Goal: Transaction & Acquisition: Purchase product/service

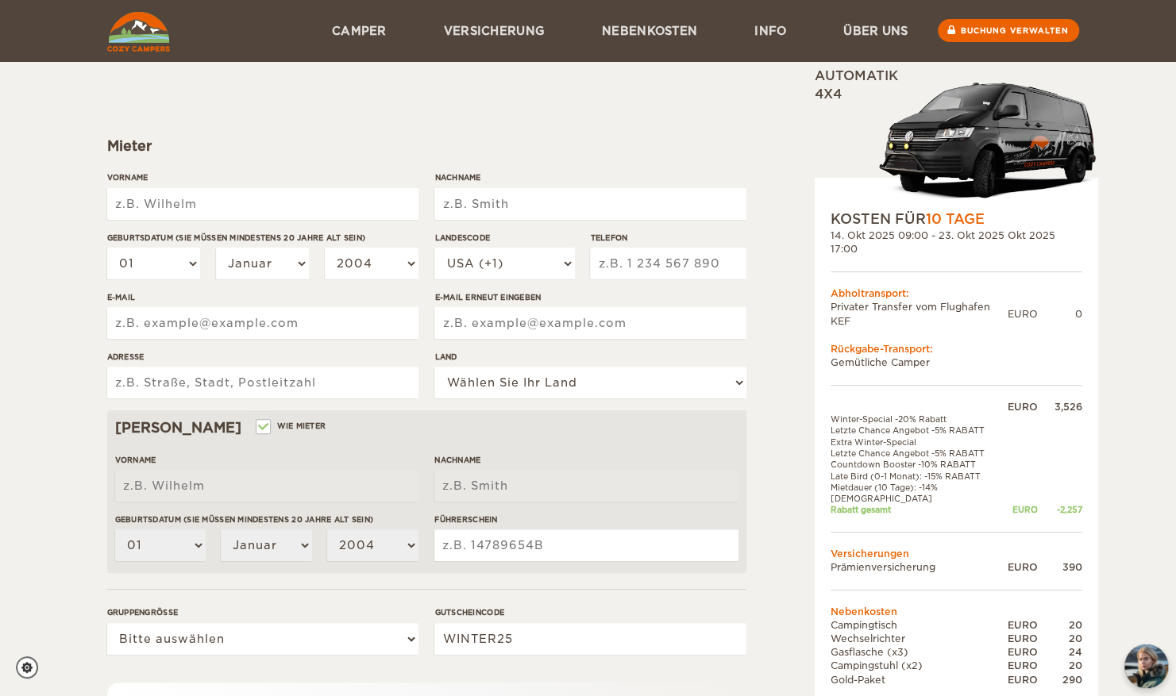
scroll to position [109, 0]
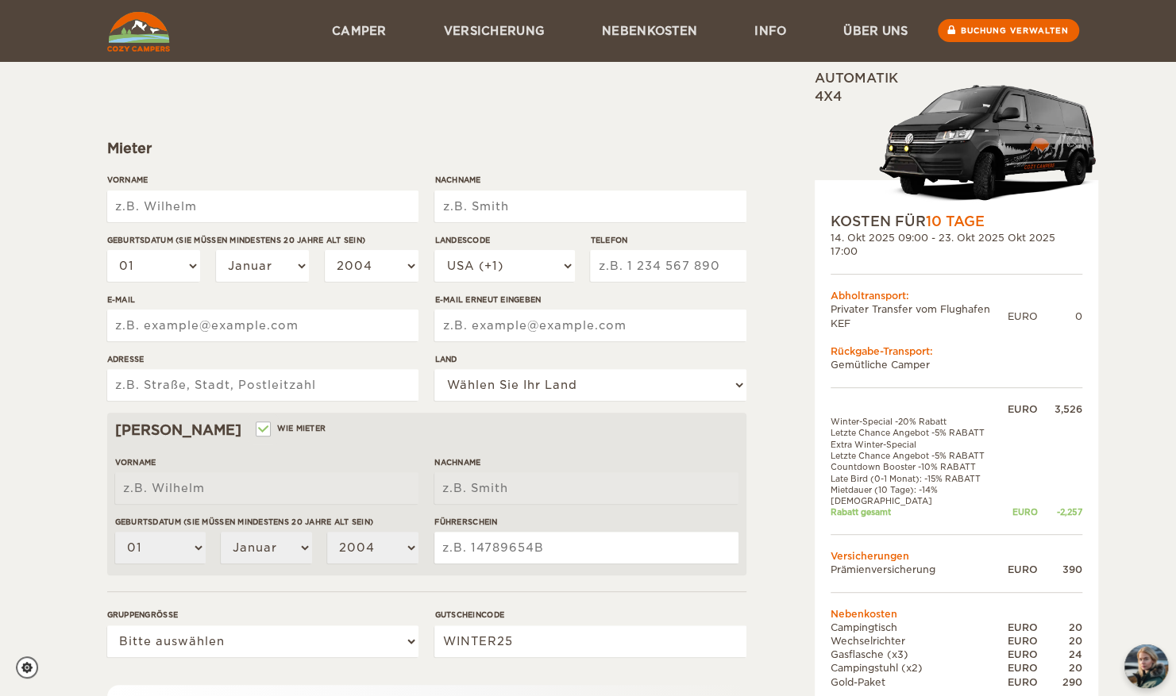
click at [159, 203] on input "Vorname" at bounding box center [262, 207] width 311 height 32
type input "Noah"
click at [530, 208] on input "Nachname" at bounding box center [589, 207] width 311 height 32
type input "Sauerwein"
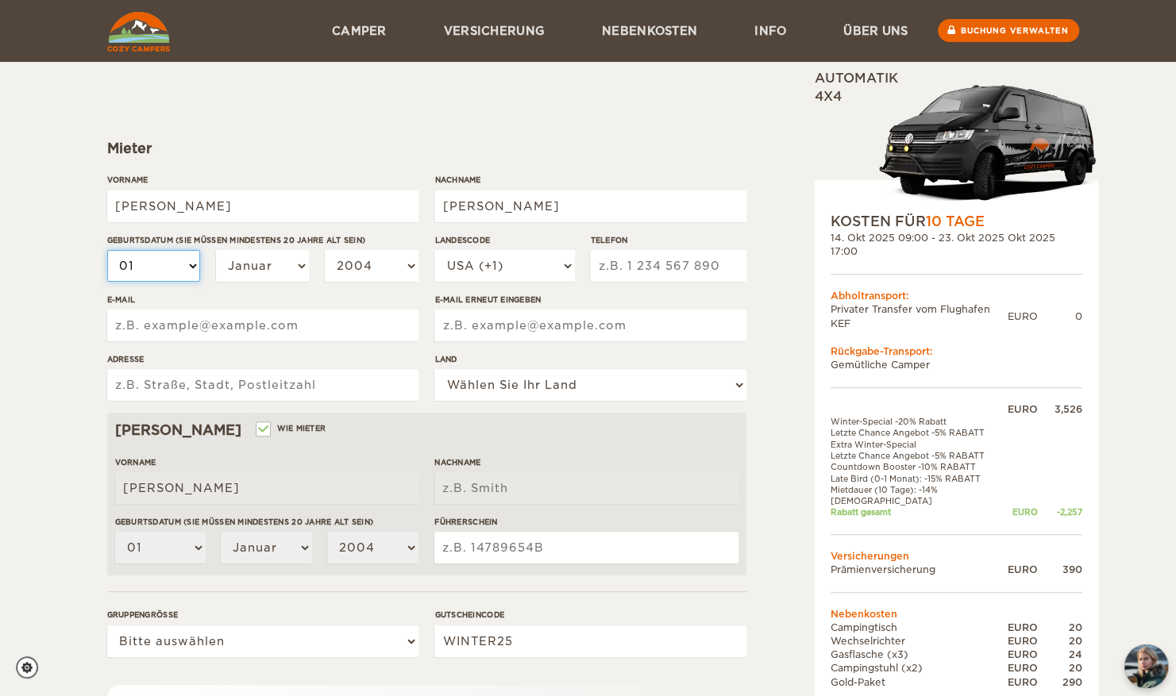
type input "Sauerwein"
click at [192, 268] on select "01 02 03 04 05 06 07 08 09 10 11 12 13 14 15 16 17 18 19 20 21 22 23 24 25 26 2…" at bounding box center [154, 266] width 94 height 32
select select "07"
click at [107, 250] on select "01 02 03 04 05 06 07 08 09 10 11 12 13 14 15 16 17 18 19 20 21 22 23 24 25 26 2…" at bounding box center [154, 266] width 94 height 32
select select "07"
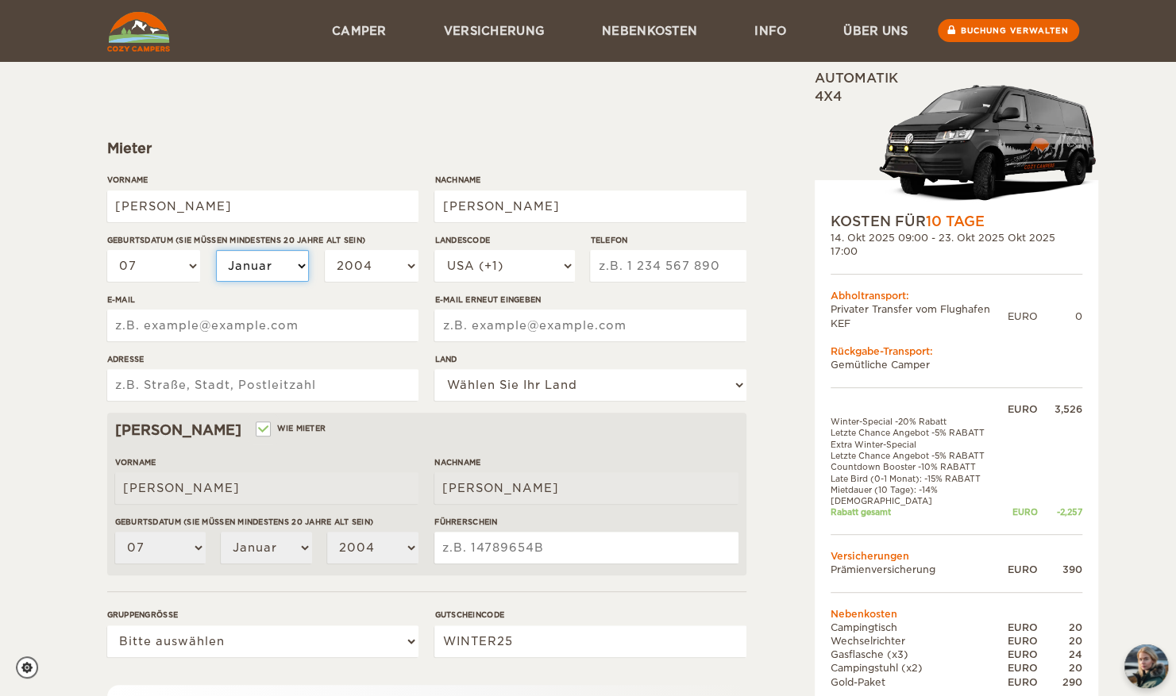
click at [306, 265] on select "Januar Februar März April Mai Juni Juli August September Oktober November Dezem…" at bounding box center [263, 266] width 94 height 32
select select "11"
click at [216, 250] on select "Januar Februar März April Mai Juni Juli August September Oktober November Dezem…" at bounding box center [263, 266] width 94 height 32
select select "11"
click at [402, 259] on select "2004 2003 2002 2001 2000 1999 1998 1997 1996 1995 1994 1993 1992 1991 1990 1989…" at bounding box center [372, 266] width 94 height 32
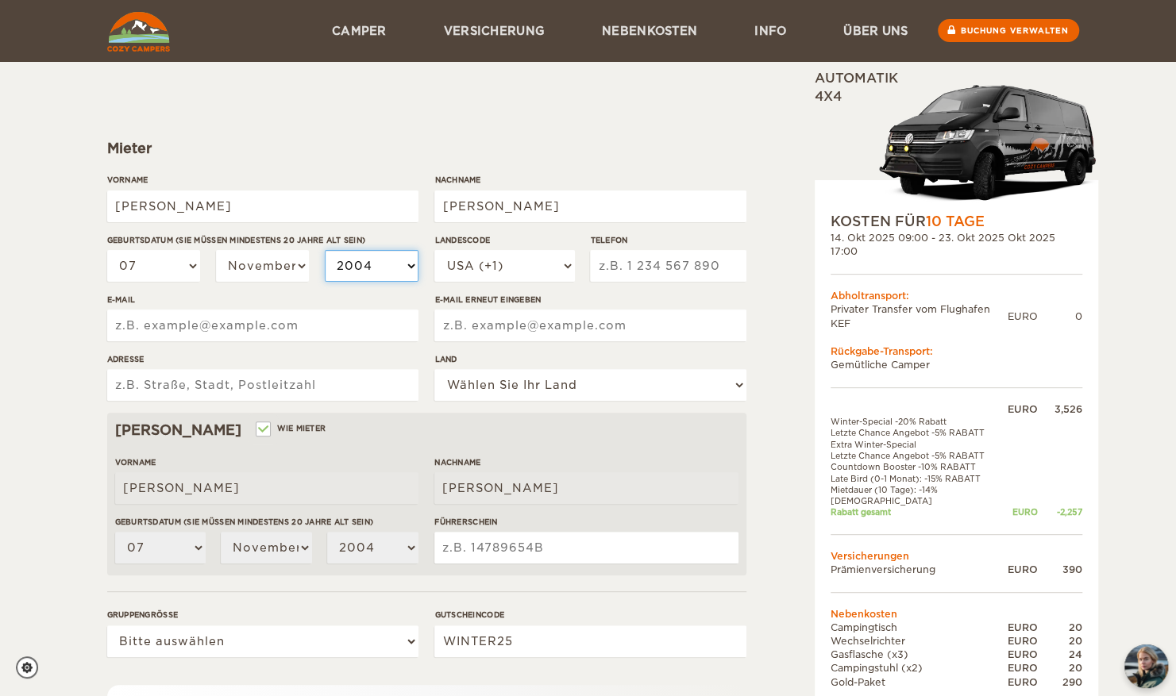
select select "1996"
click at [325, 250] on select "2004 2003 2002 2001 2000 1999 1998 1997 1996 1995 1994 1993 1992 1991 1990 1989…" at bounding box center [372, 266] width 94 height 32
select select "1996"
click at [571, 266] on select "USA (+1) Großbritannien (+44) Deutschland (+49) Algerien (+213) Andorra (+376) …" at bounding box center [504, 266] width 140 height 32
select select "49"
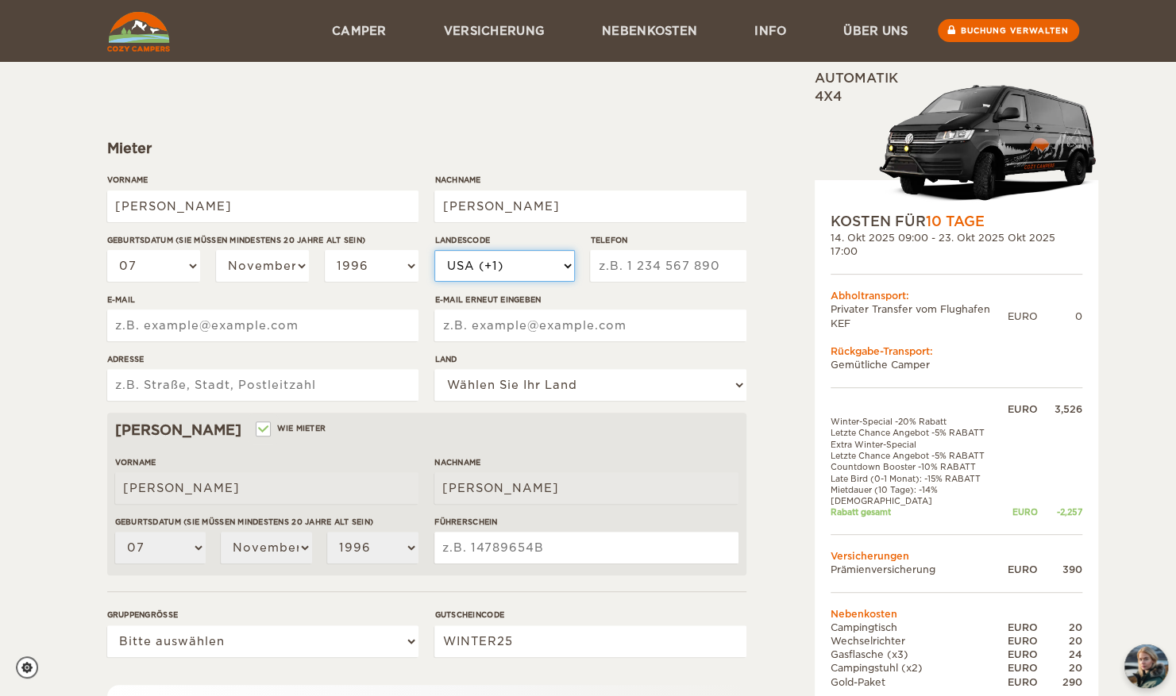
click at [434, 250] on select "USA (+1) Großbritannien (+44) Deutschland (+49) Algerien (+213) Andorra (+376) …" at bounding box center [504, 266] width 140 height 32
click at [670, 260] on input "Telefon" at bounding box center [668, 266] width 156 height 32
type input "17621436463"
type input "n.sauerwein@icloud.com"
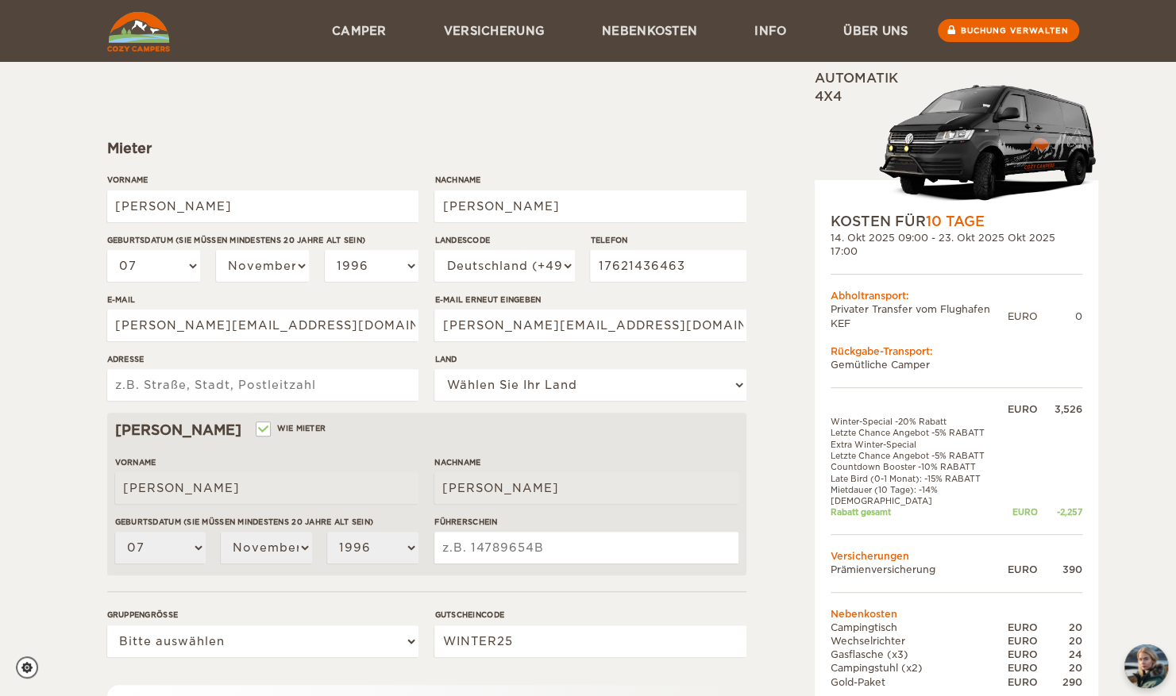
type input "Hauptstraße 26"
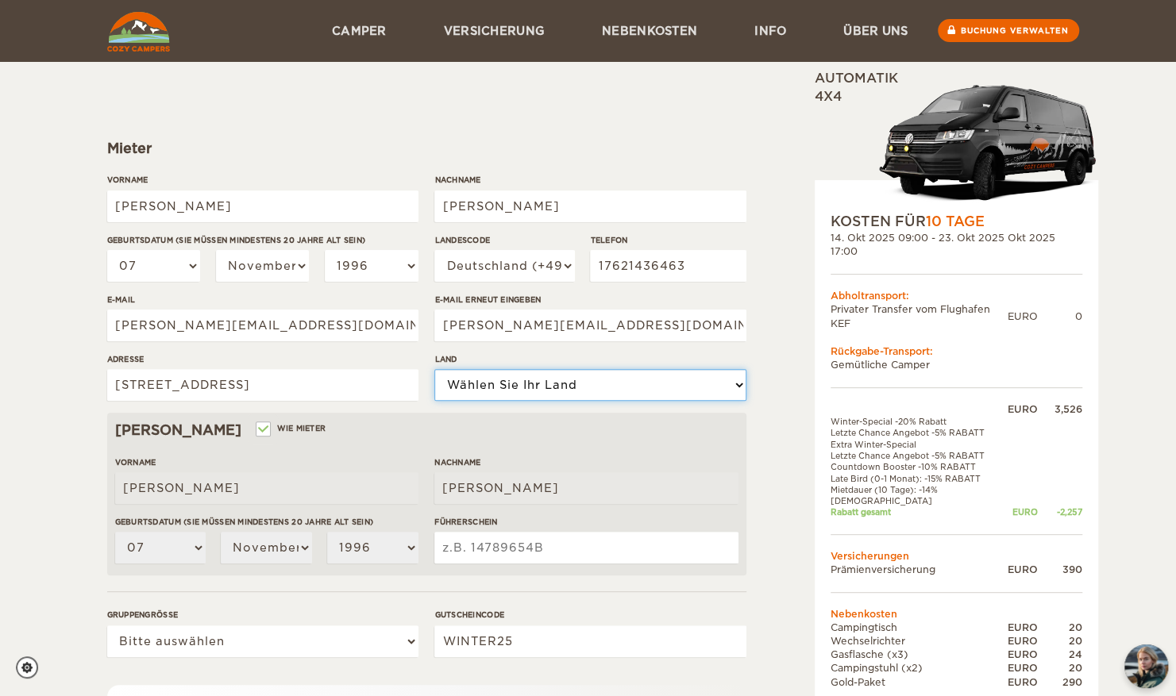
select select "77"
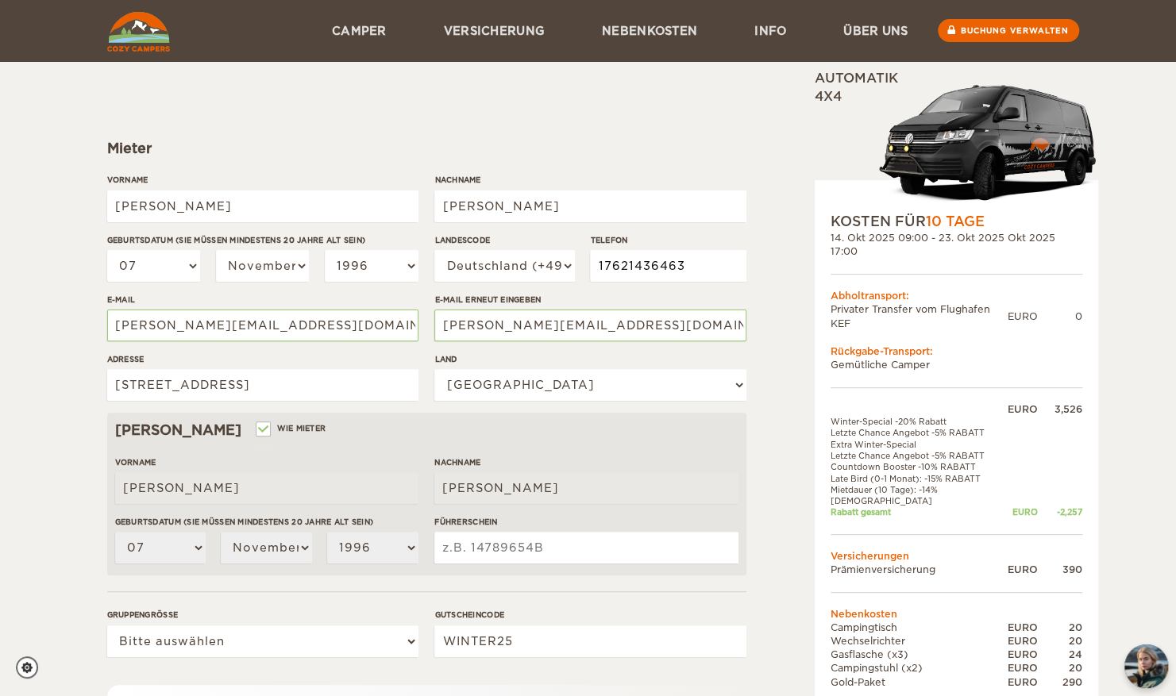
click at [600, 273] on input "17621436463" at bounding box center [668, 266] width 156 height 32
click at [587, 292] on div "Landescode USA (+1) Großbritannien (+44) Deutschland (+49) Algerien (+213) Ando…" at bounding box center [589, 264] width 311 height 60
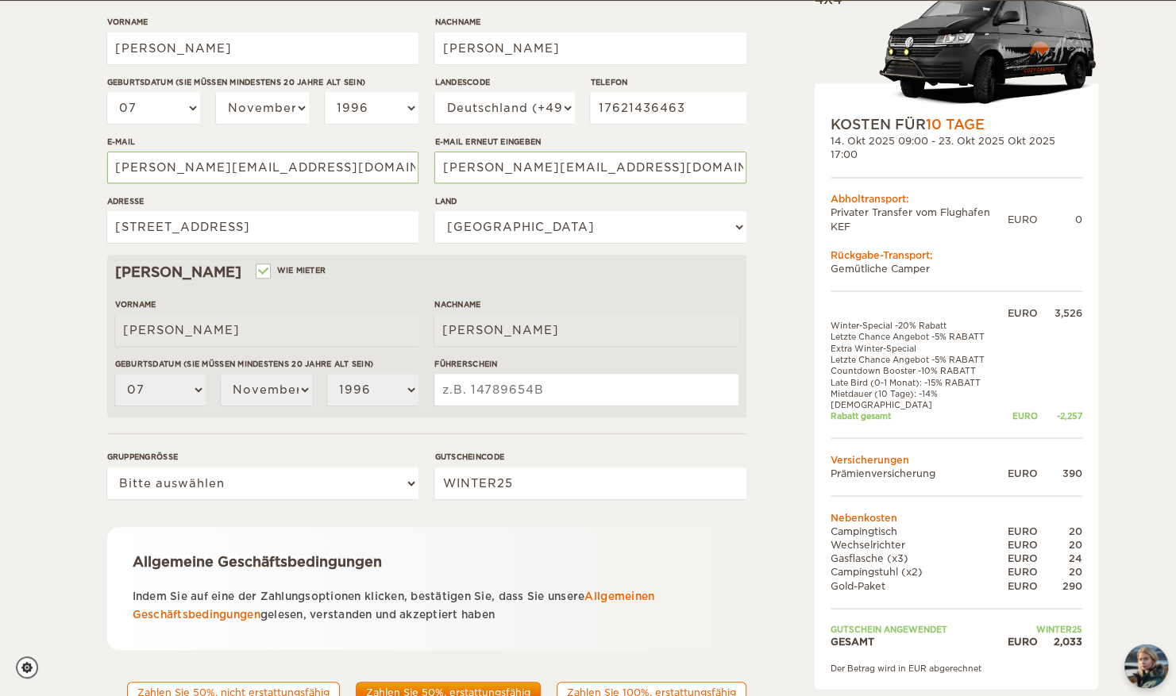
scroll to position [268, 0]
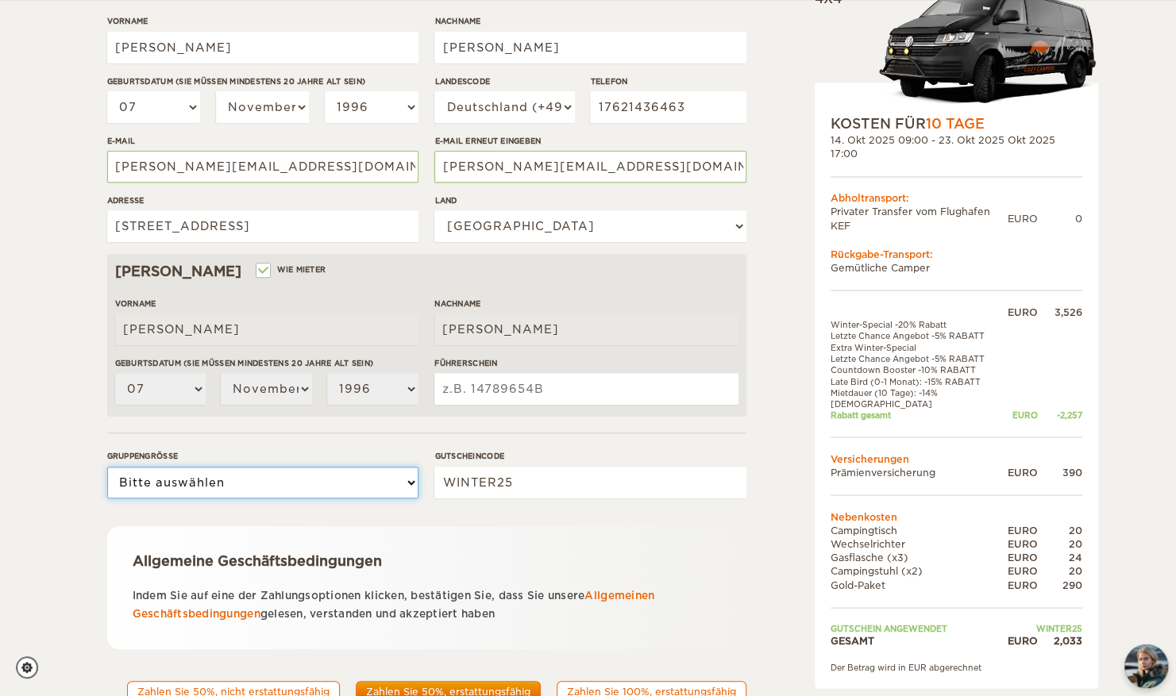
click at [400, 482] on select "Bitte auswählen 1 2" at bounding box center [262, 483] width 311 height 32
select select "2"
click at [107, 467] on select "Bitte auswählen 1 2" at bounding box center [262, 483] width 311 height 32
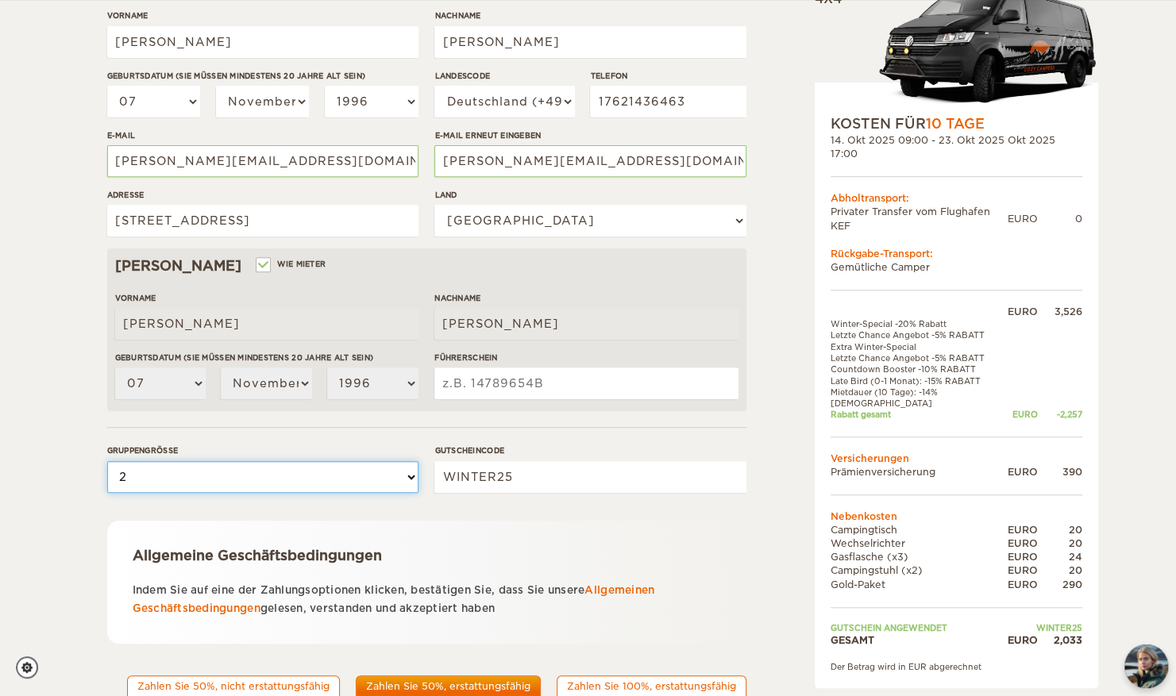
scroll to position [335, 0]
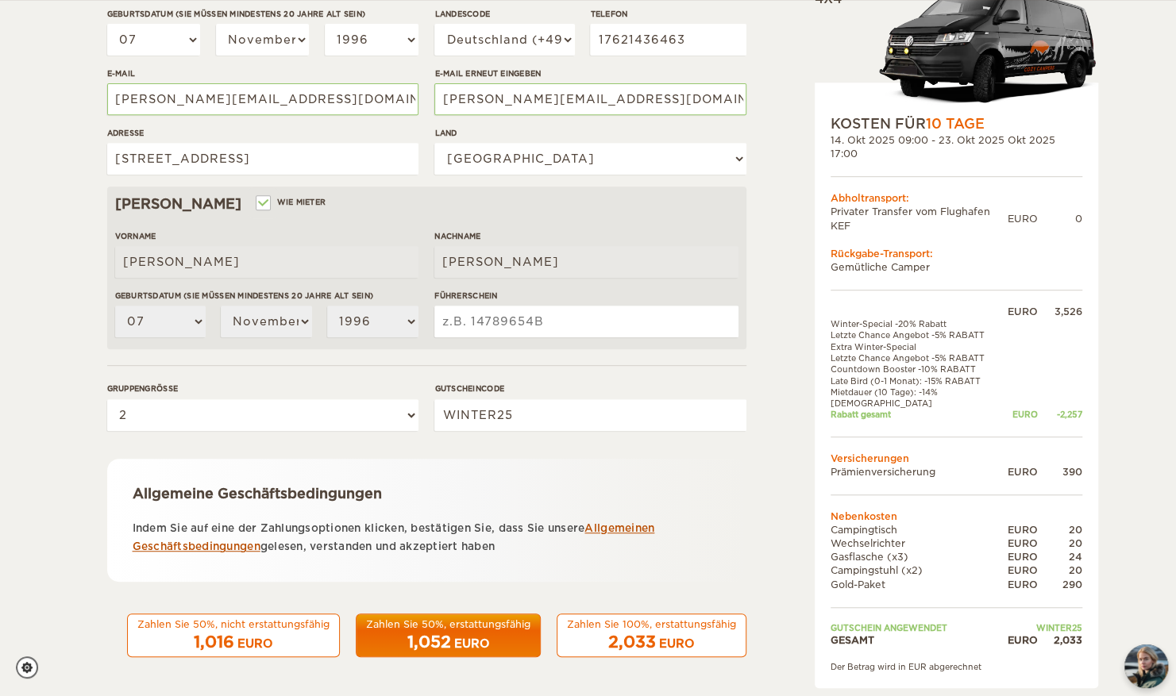
click at [651, 530] on link "Allgemeinen Geschäftsbedingungen" at bounding box center [394, 537] width 522 height 30
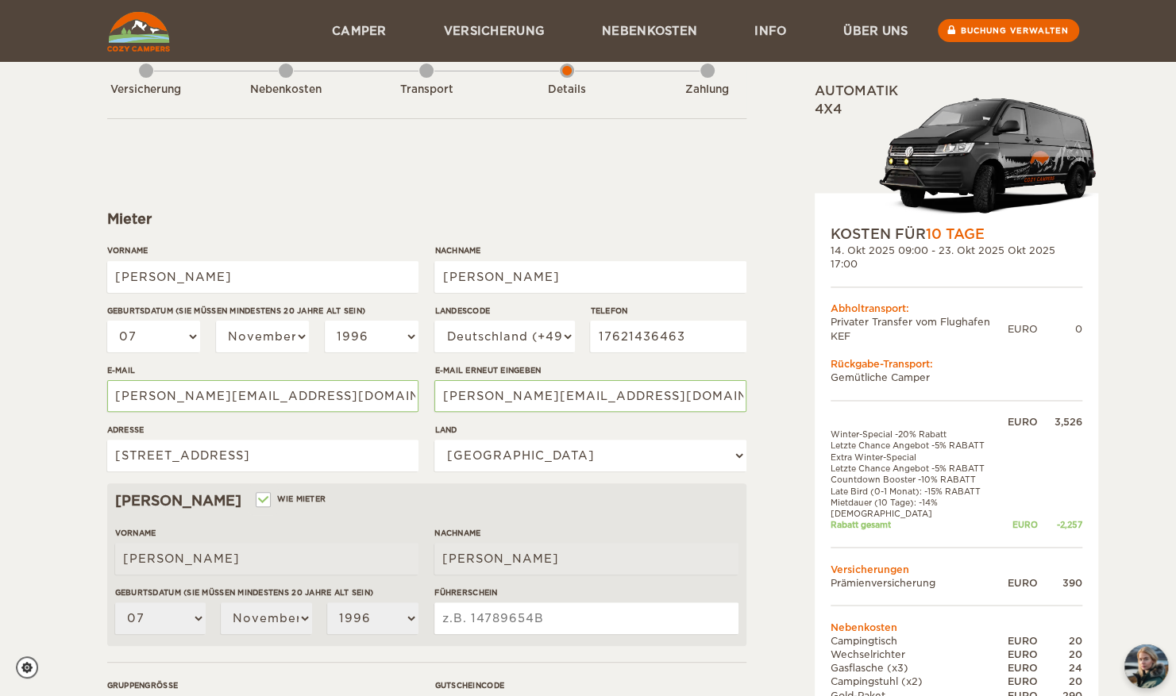
scroll to position [0, 0]
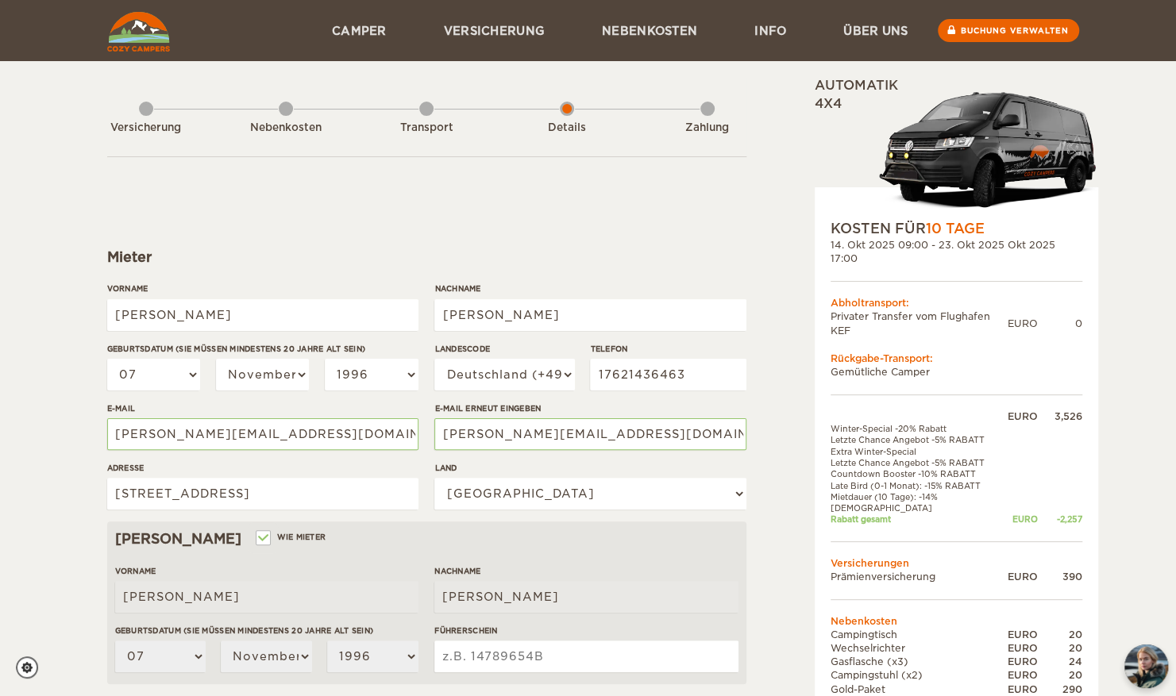
click at [141, 117] on div "Versicherung" at bounding box center [146, 125] width 14 height 64
click at [427, 113] on div "Transport" at bounding box center [426, 125] width 14 height 64
drag, startPoint x: 427, startPoint y: 113, endPoint x: 538, endPoint y: 189, distance: 134.7
click at [538, 189] on form "Mieter Vorname Noah Nachname Sauerwein Geburtsdatum (Sie müssen mindestens 20 J…" at bounding box center [426, 574] width 639 height 836
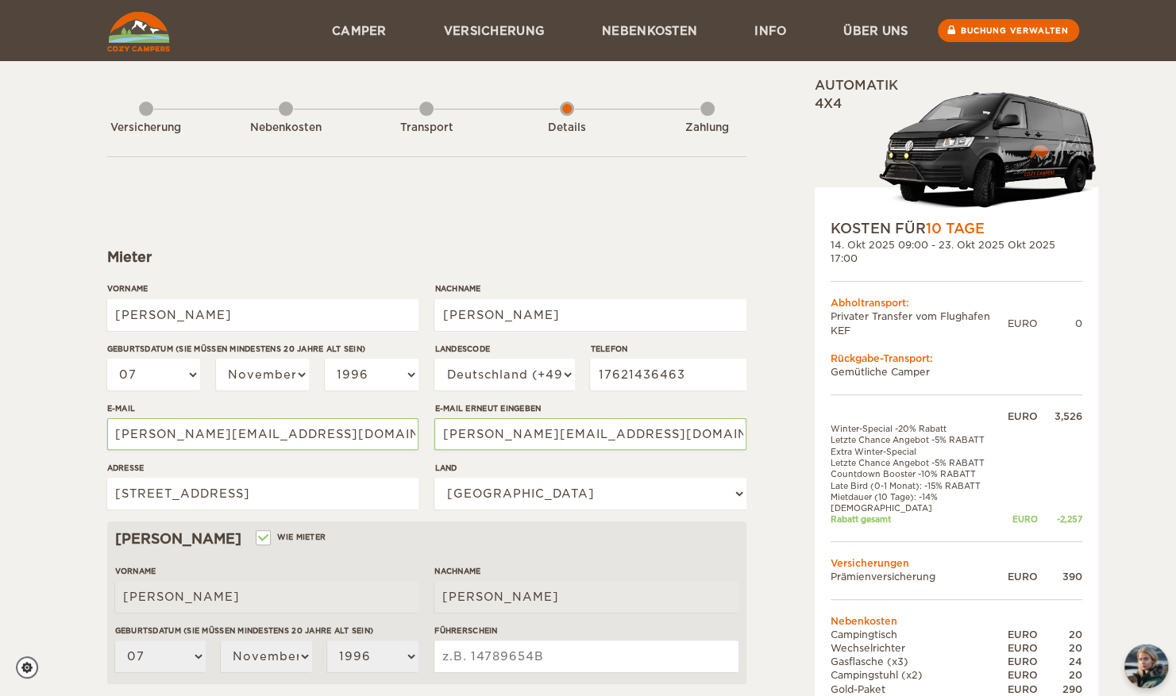
click at [845, 310] on td "Privater Transfer vom Flughafen KEF" at bounding box center [918, 323] width 177 height 27
drag, startPoint x: 845, startPoint y: 307, endPoint x: 922, endPoint y: 306, distance: 77.0
click at [922, 310] on td "Privater Transfer vom Flughafen KEF" at bounding box center [918, 323] width 177 height 27
click at [908, 352] on div "Rückgabe-Transport:" at bounding box center [956, 358] width 252 height 13
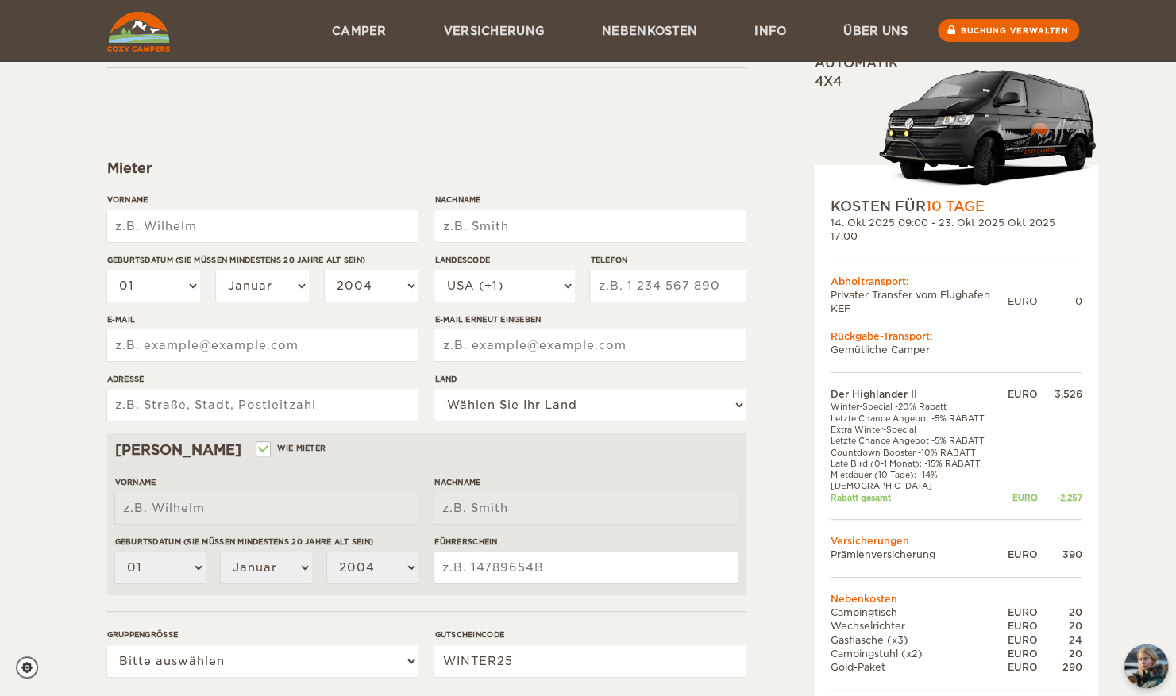
scroll to position [38, 0]
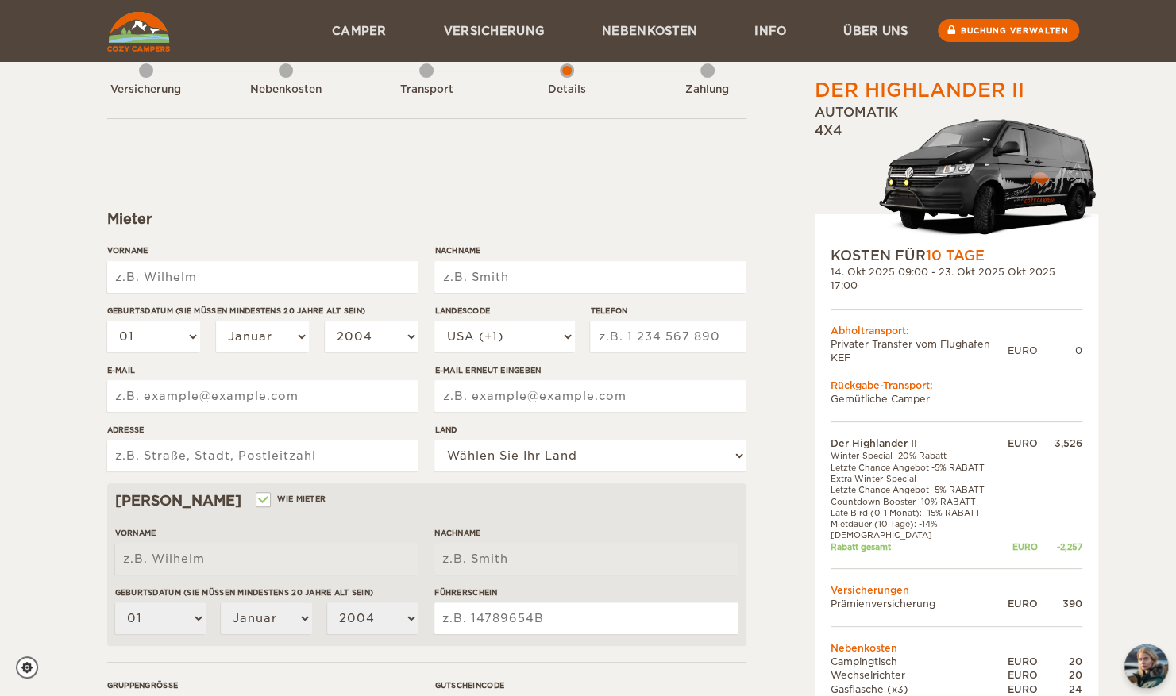
click at [308, 273] on input "Vorname" at bounding box center [262, 277] width 311 height 32
type input "[PERSON_NAME]"
type input "Sauerwein"
select select "07"
select select "11"
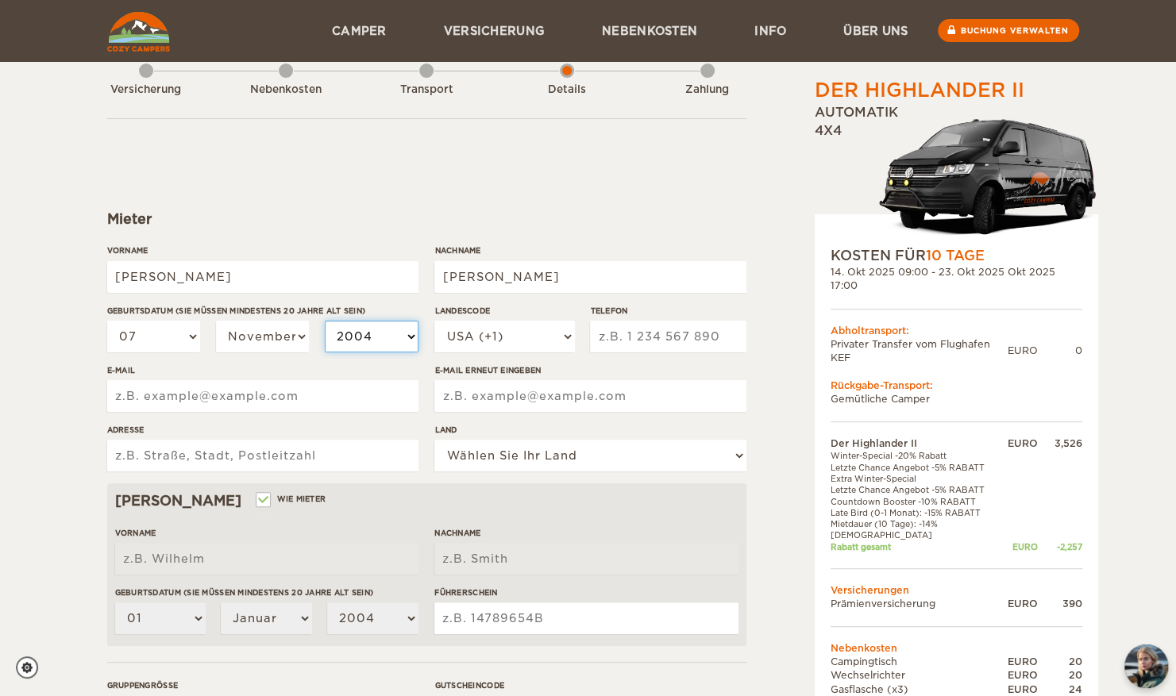
select select "1996"
select select "49"
type input "17621436463"
type input "n.sauerwein@icloud.com"
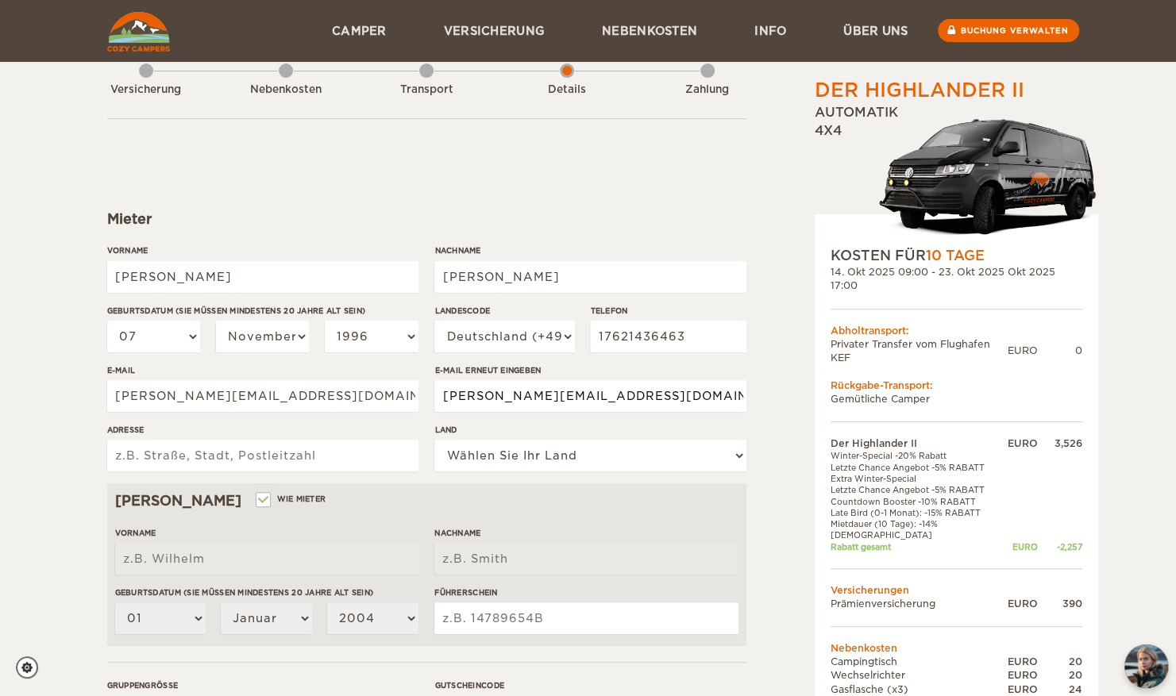
type input "Hauptstraße 26"
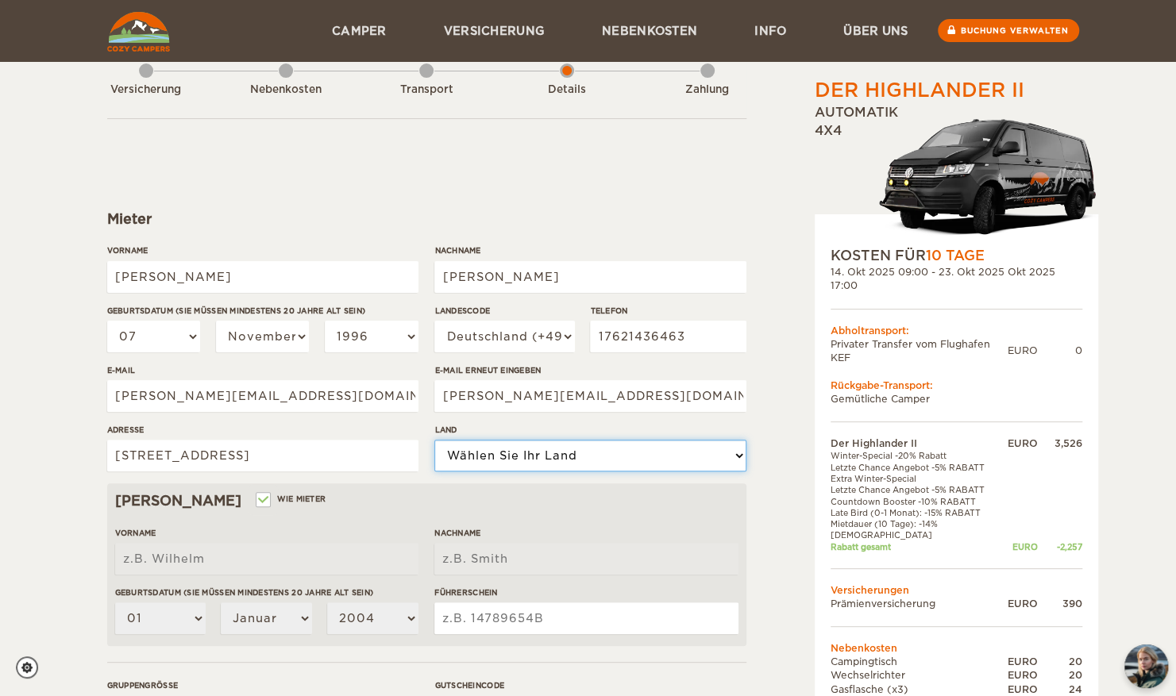
select select "77"
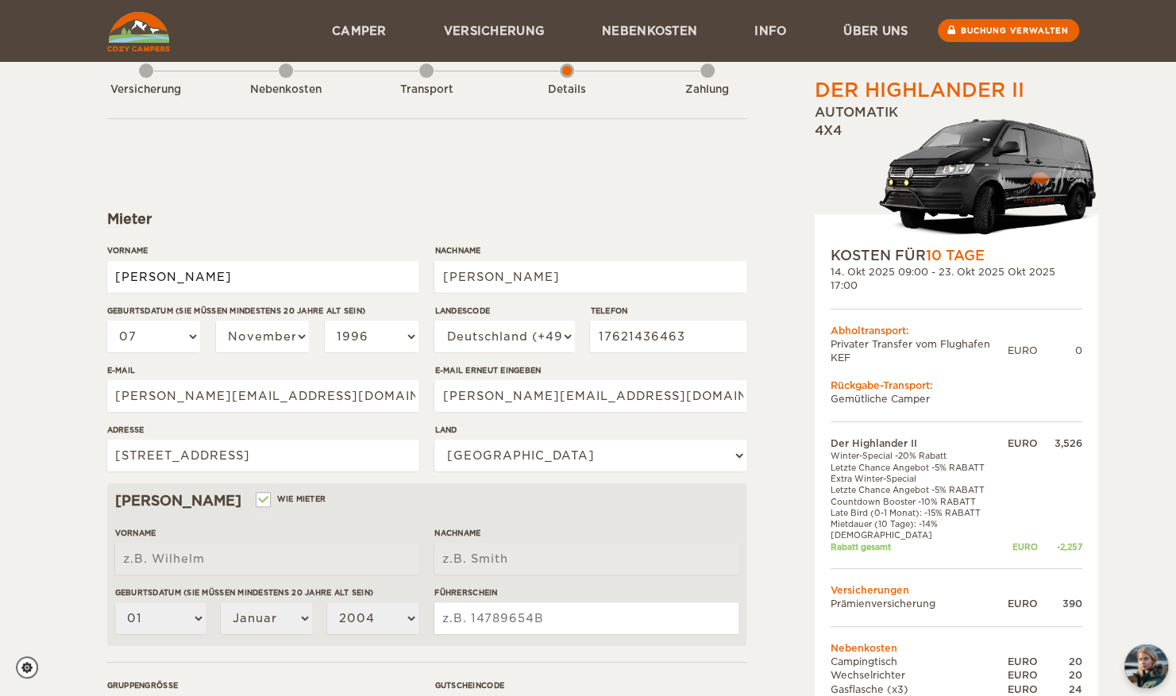
type input "Noah"
type input "Sauerwein"
select select "07"
select select "11"
select select "1996"
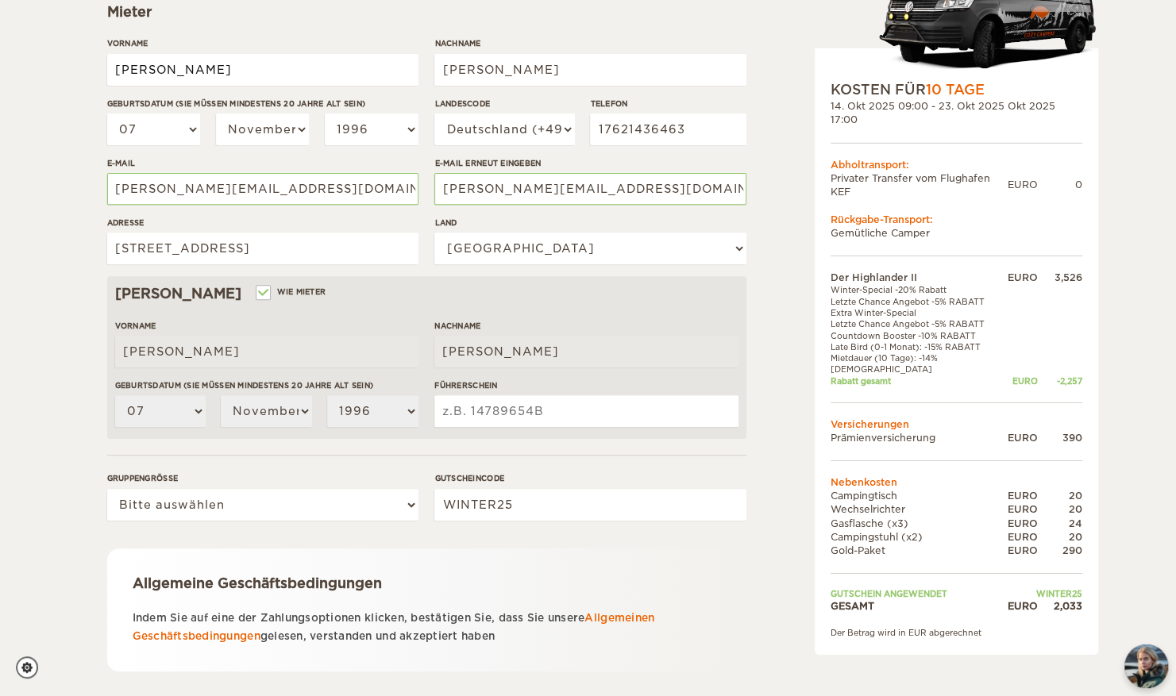
scroll to position [249, 0]
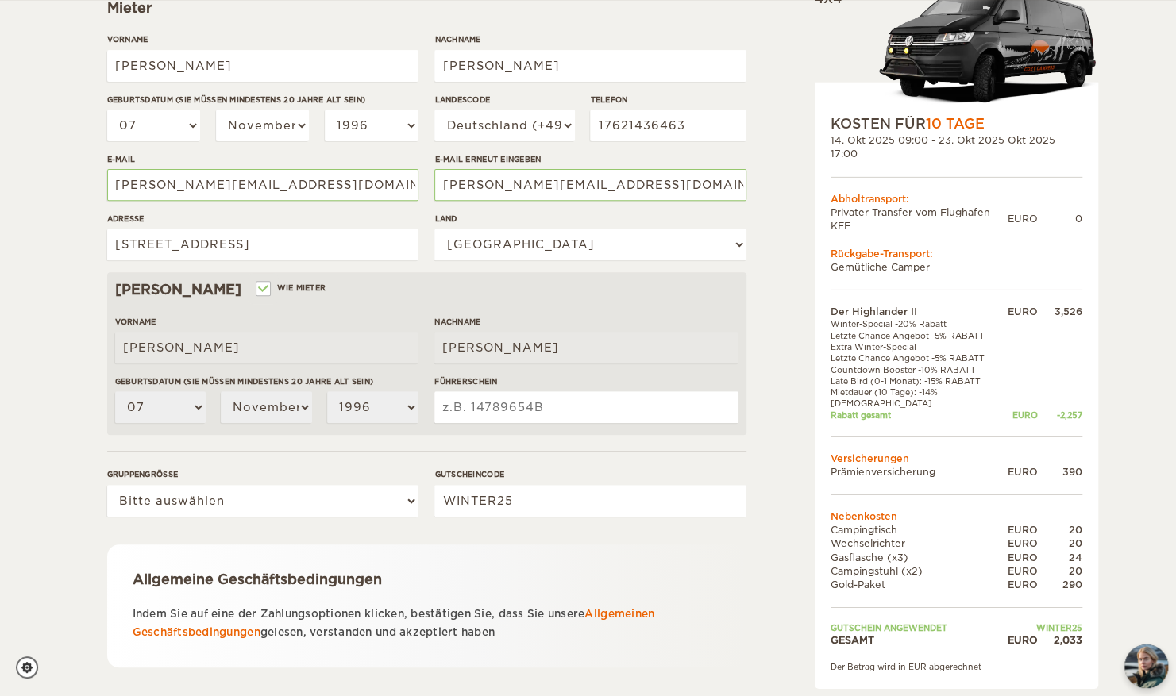
click at [448, 414] on input "Führerschein" at bounding box center [585, 407] width 303 height 32
click at [516, 405] on input "Führerschein" at bounding box center [585, 407] width 303 height 32
click at [383, 500] on select "Bitte auswählen 1 2" at bounding box center [262, 501] width 311 height 32
select select "2"
click at [107, 485] on select "Bitte auswählen 1 2" at bounding box center [262, 501] width 311 height 32
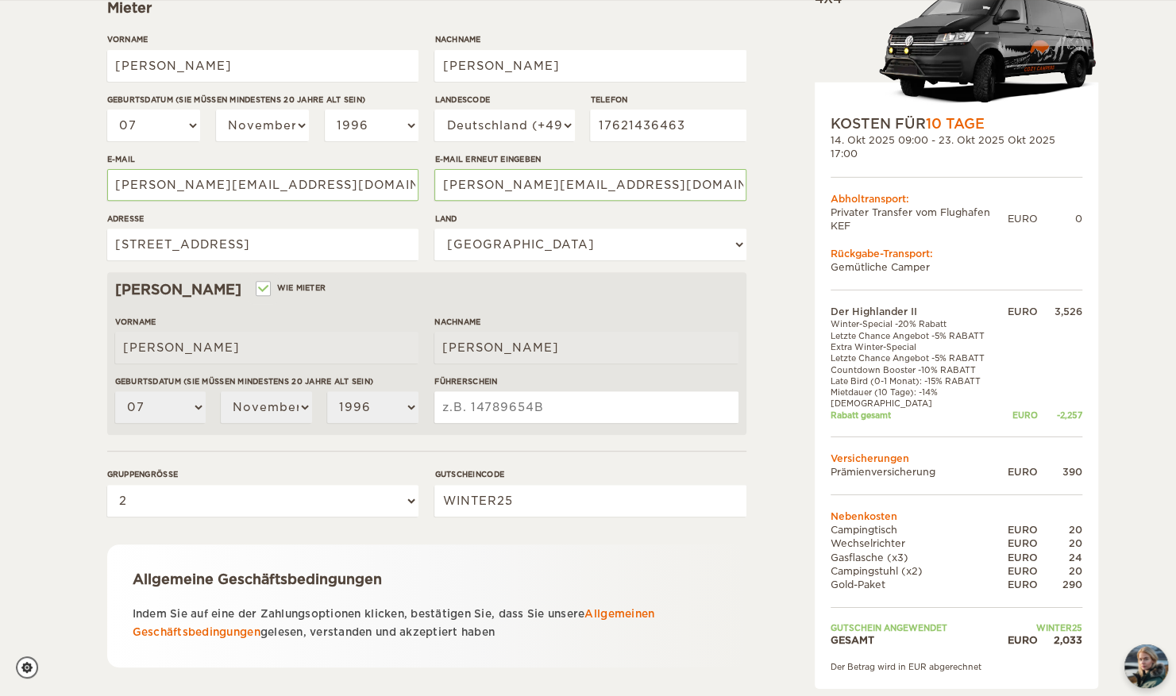
click at [497, 403] on input "Führerschein" at bounding box center [585, 407] width 303 height 32
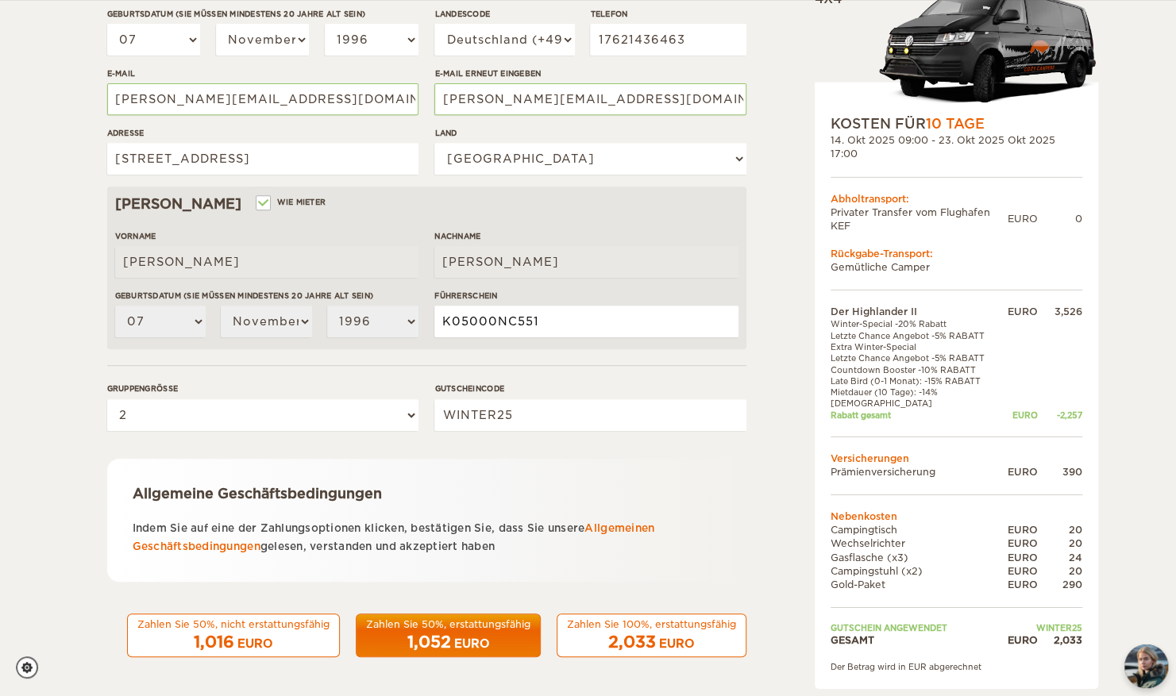
type input "K05000NC551"
click at [431, 635] on span "1,052" at bounding box center [429, 642] width 44 height 19
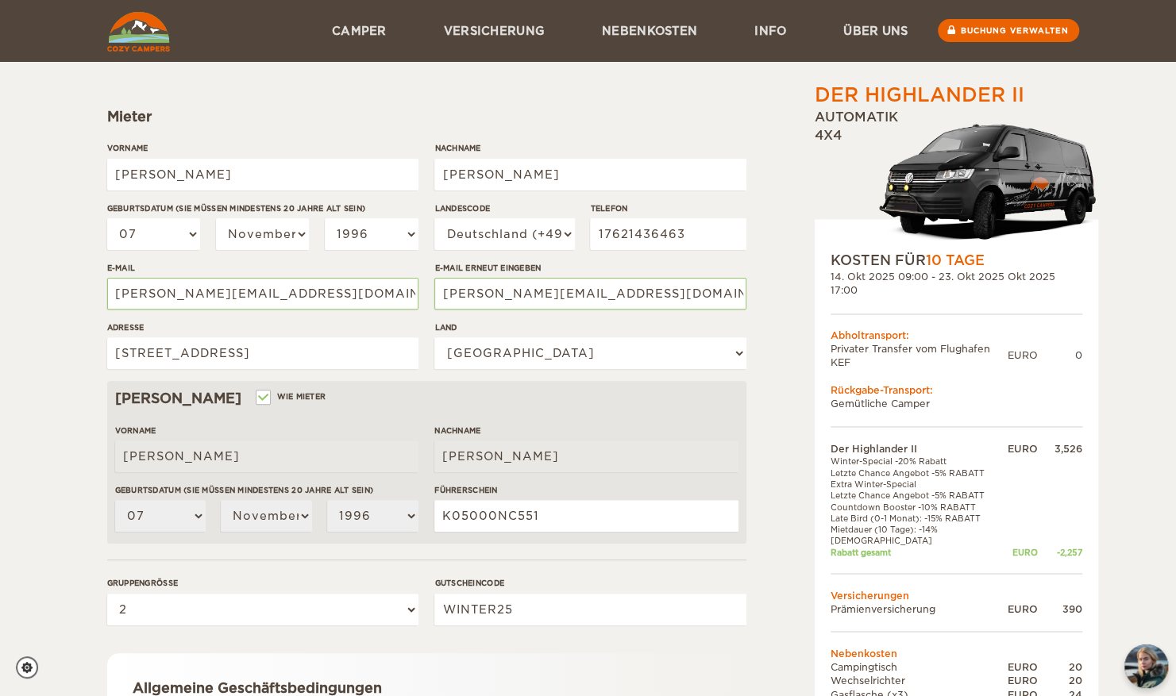
scroll to position [140, 0]
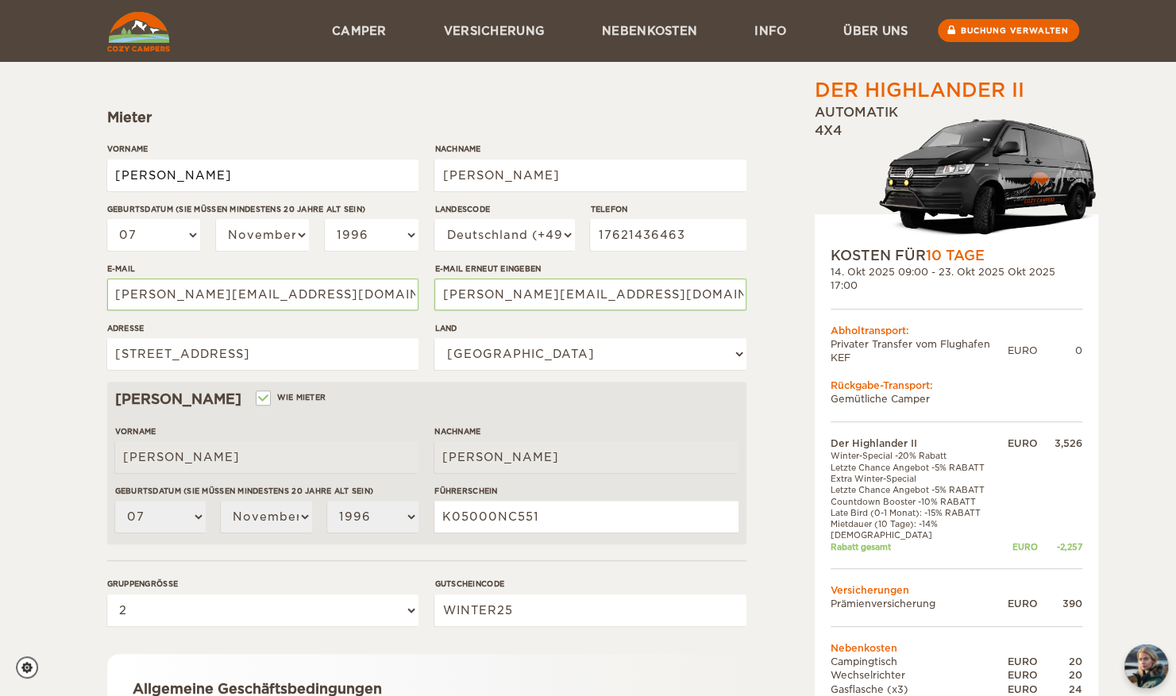
click at [202, 173] on input "Noah" at bounding box center [262, 176] width 311 height 32
type input "Noah Philipp"
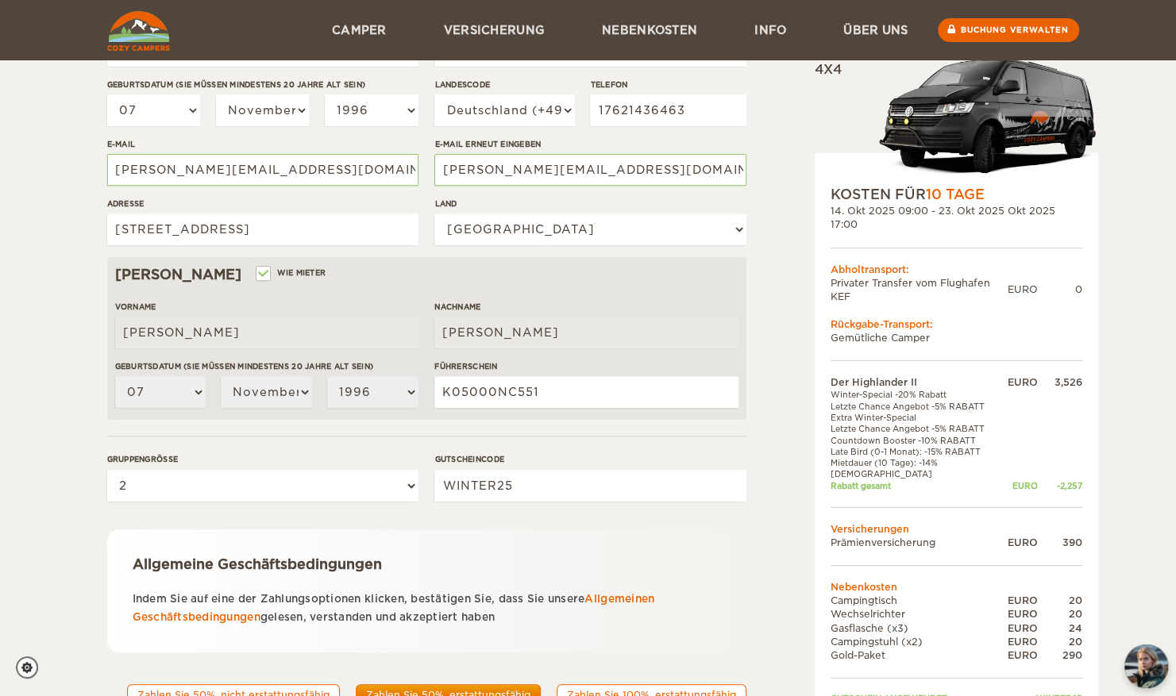
scroll to position [335, 0]
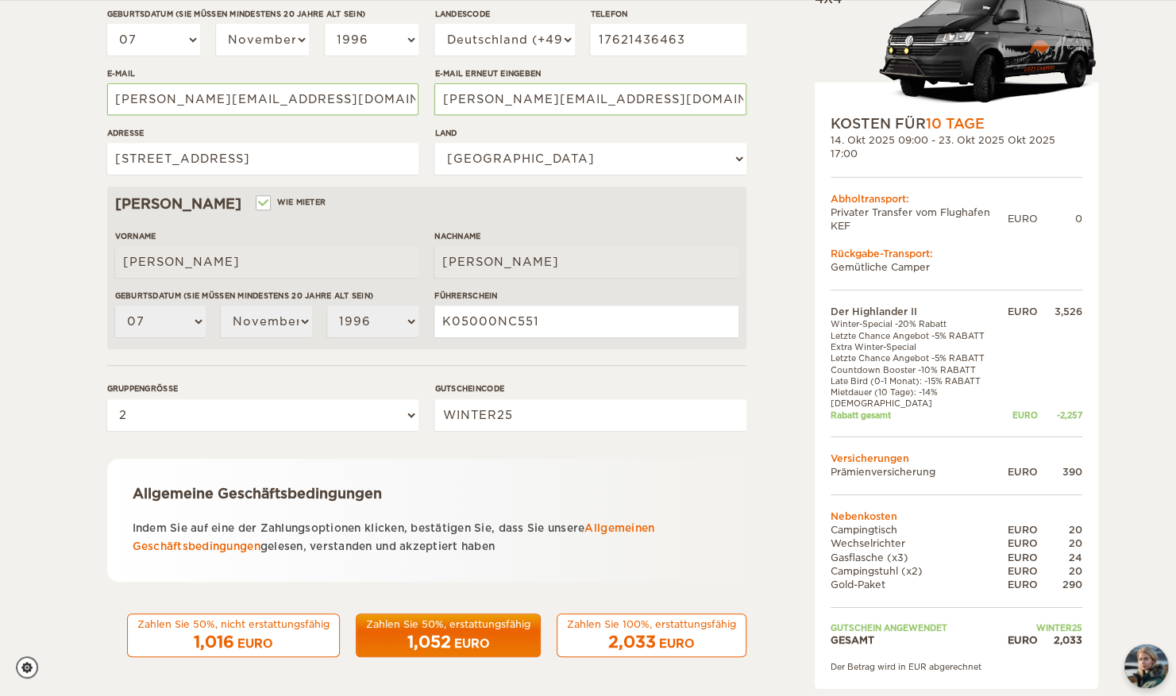
click at [417, 640] on span "1,052" at bounding box center [429, 642] width 44 height 19
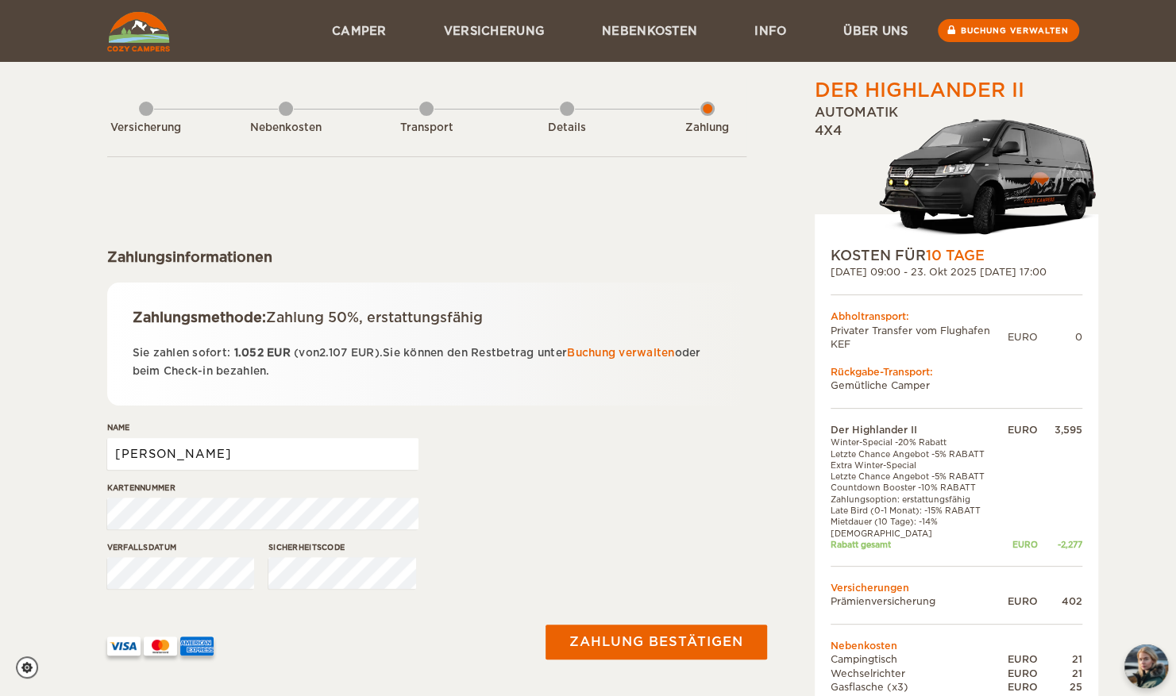
click at [206, 452] on input "[PERSON_NAME]" at bounding box center [262, 454] width 311 height 32
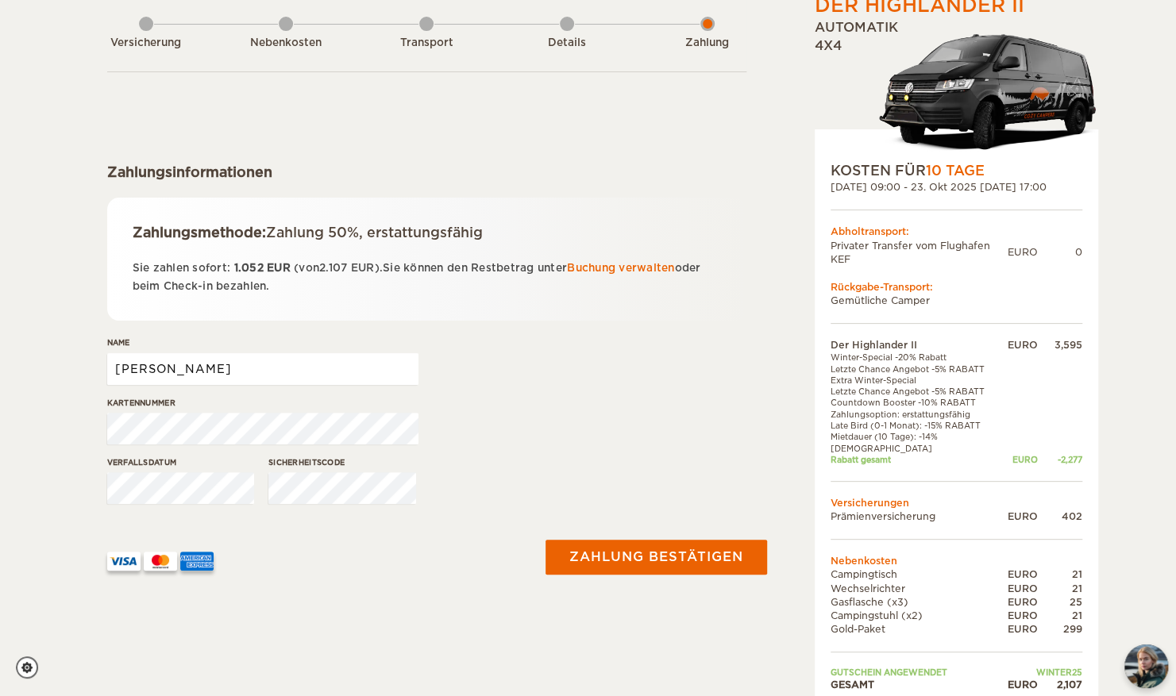
scroll to position [86, 0]
click at [221, 376] on input "[PERSON_NAME]" at bounding box center [262, 368] width 311 height 32
type input "Noah Philipp Sauerwein"
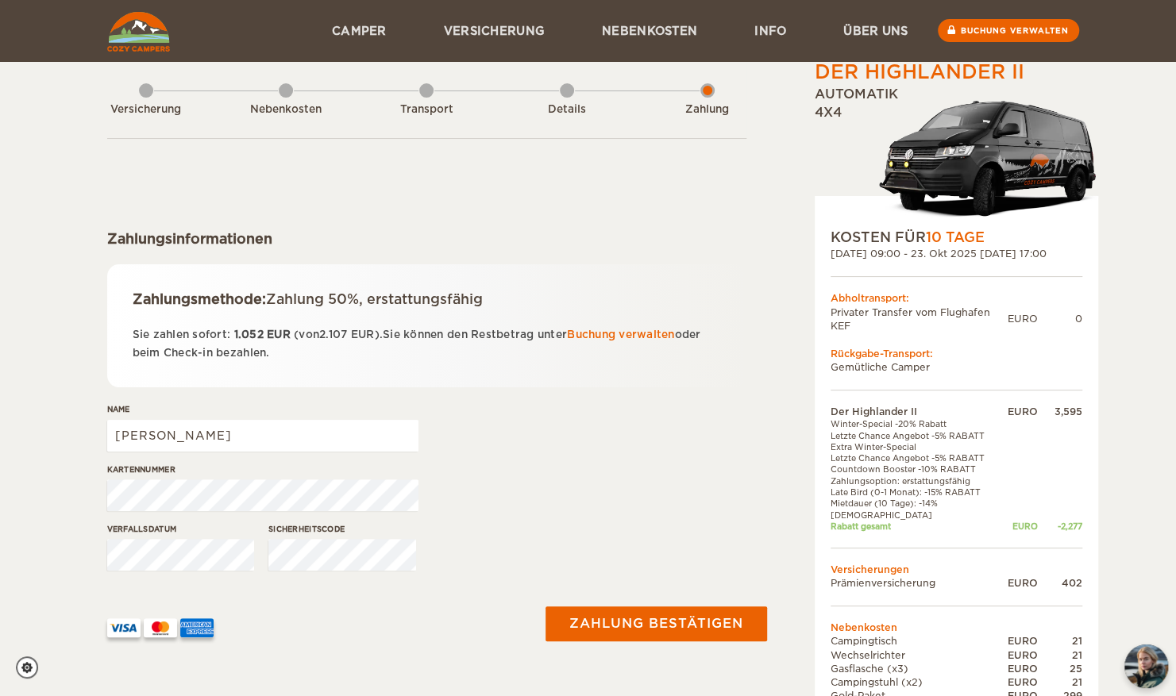
scroll to position [15, 0]
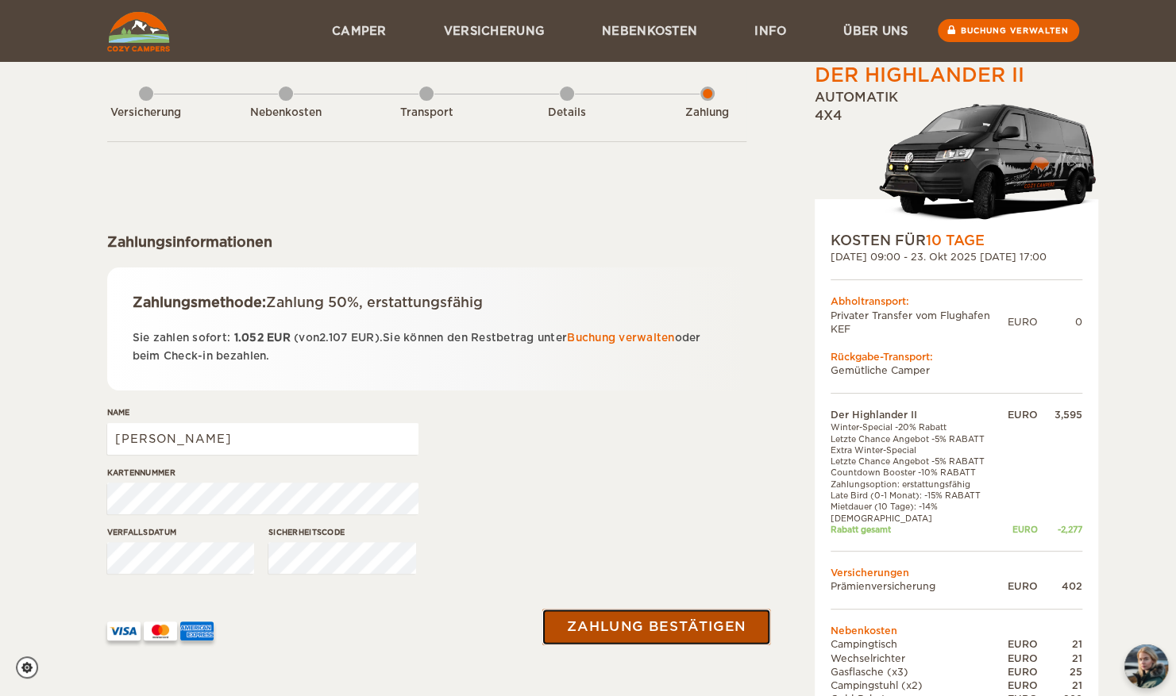
click at [606, 632] on button "Zahlung bestätigen" at bounding box center [656, 628] width 228 height 36
